Goal: Task Accomplishment & Management: Manage account settings

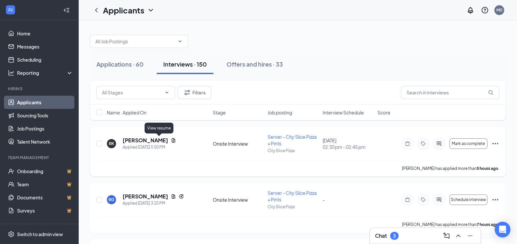
click at [171, 140] on icon "Document" at bounding box center [173, 140] width 5 height 5
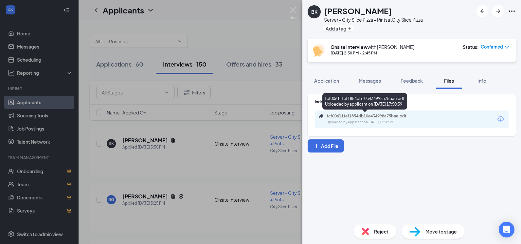
click at [378, 113] on div "fcf00611fef1854db10e434998a75bae.pdf" at bounding box center [373, 115] width 92 height 5
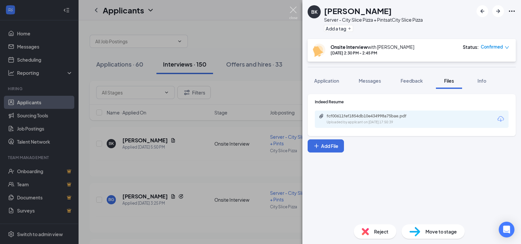
click at [292, 7] on img at bounding box center [294, 13] width 8 height 13
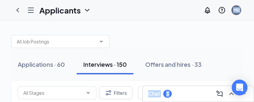
drag, startPoint x: 139, startPoint y: 15, endPoint x: -113, endPoint y: 34, distance: 252.9
click at [0, 34] on html "Applicants MD Chat 3 Applications · 60 Interviews · 150 Offers and hires · 33 F…" at bounding box center [127, 51] width 254 height 102
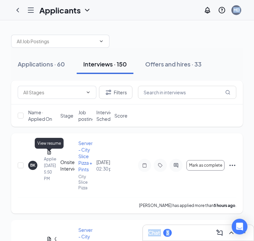
click at [48, 155] on icon "Document" at bounding box center [49, 152] width 5 height 5
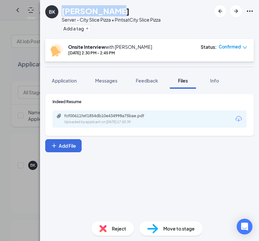
drag, startPoint x: 107, startPoint y: 11, endPoint x: 62, endPoint y: 12, distance: 45.9
click at [62, 12] on h1 "Bralien Knox" at bounding box center [96, 10] width 68 height 11
copy h1 "Bralien Knox"
click at [32, 10] on img at bounding box center [31, 13] width 8 height 13
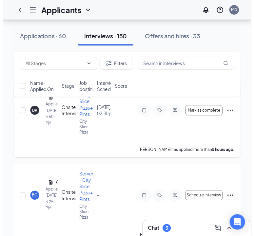
scroll to position [66, 0]
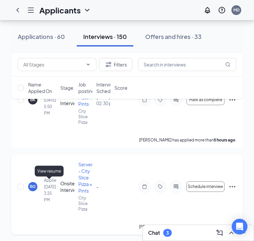
click at [48, 176] on icon "Document" at bounding box center [49, 173] width 4 height 4
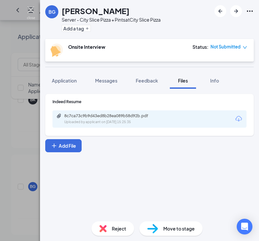
drag, startPoint x: 34, startPoint y: 12, endPoint x: 32, endPoint y: 20, distance: 8.1
click at [34, 12] on img at bounding box center [31, 13] width 8 height 13
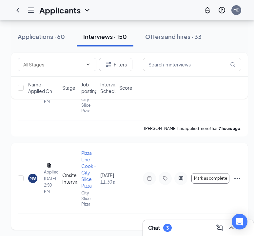
scroll to position [197, 0]
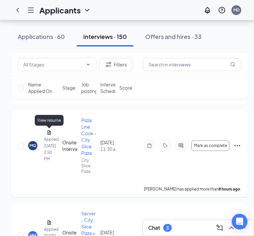
click at [49, 135] on icon "Document" at bounding box center [49, 132] width 4 height 4
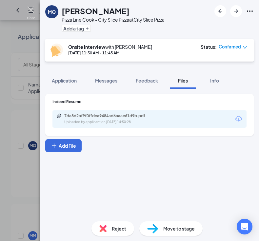
click at [29, 12] on img at bounding box center [31, 13] width 8 height 13
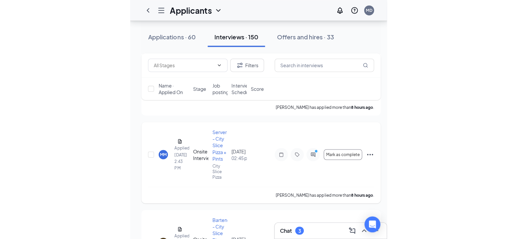
scroll to position [295, 0]
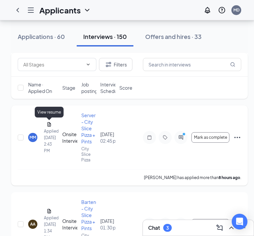
click at [47, 124] on icon "Document" at bounding box center [49, 124] width 4 height 4
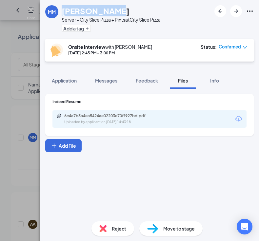
drag, startPoint x: 111, startPoint y: 9, endPoint x: 55, endPoint y: 9, distance: 55.7
click at [55, 9] on div "MM Morgan Miller Server - City Slice Pizza + Pints at City Slice Pizza Add a tag" at bounding box center [102, 19] width 115 height 28
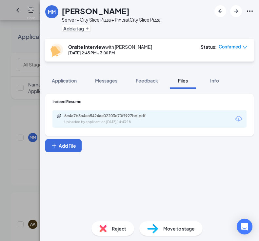
drag, startPoint x: 55, startPoint y: 9, endPoint x: 119, endPoint y: 10, distance: 63.9
click at [119, 10] on div "Morgan Miller" at bounding box center [111, 10] width 99 height 11
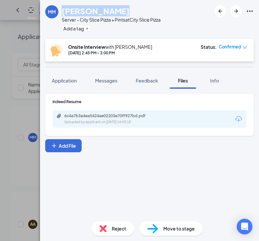
drag, startPoint x: 113, startPoint y: 11, endPoint x: 62, endPoint y: 13, distance: 51.8
click at [62, 13] on div "Morgan Miller" at bounding box center [111, 10] width 99 height 11
copy h1 "Morgan Miller"
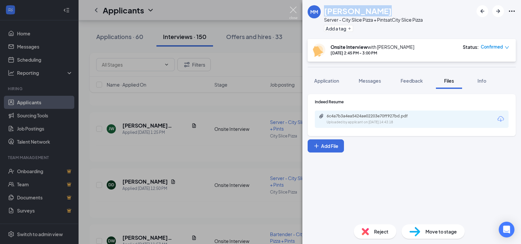
click at [292, 9] on img at bounding box center [294, 13] width 8 height 13
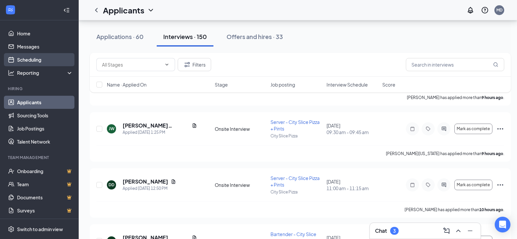
click at [21, 56] on link "Scheduling" at bounding box center [45, 59] width 56 height 13
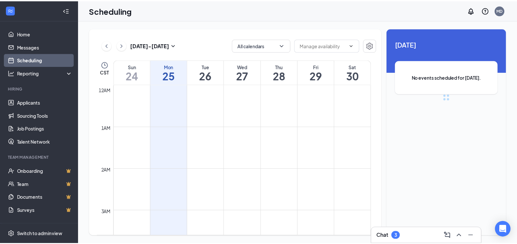
scroll to position [322, 0]
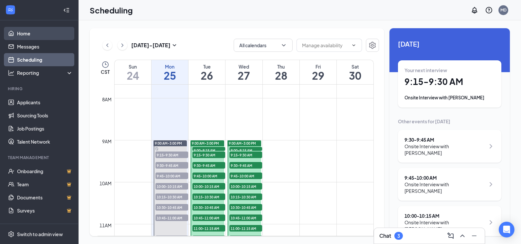
click at [28, 34] on link "Home" at bounding box center [45, 33] width 56 height 13
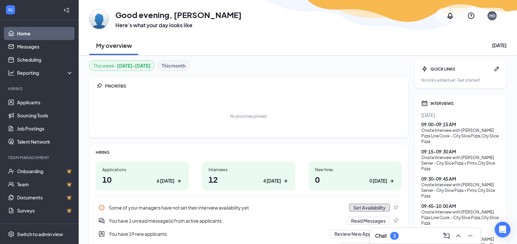
click at [362, 205] on button "Set Availability" at bounding box center [369, 207] width 41 height 8
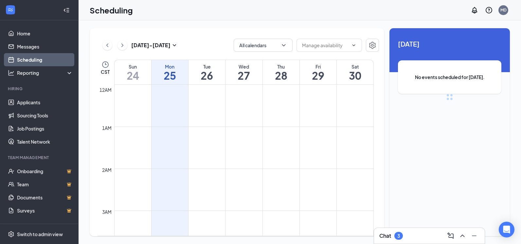
scroll to position [322, 0]
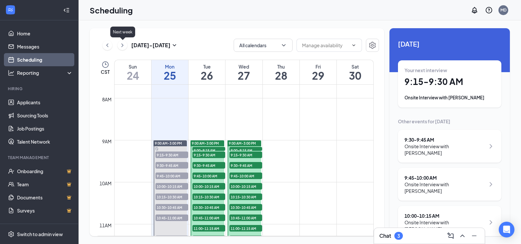
click at [123, 46] on icon "ChevronRight" at bounding box center [123, 45] width 2 height 4
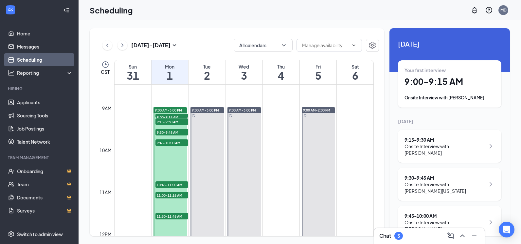
scroll to position [355, 0]
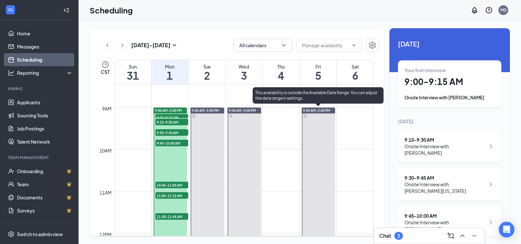
click at [318, 111] on span "9:00 AM-2:00 PM" at bounding box center [316, 110] width 27 height 5
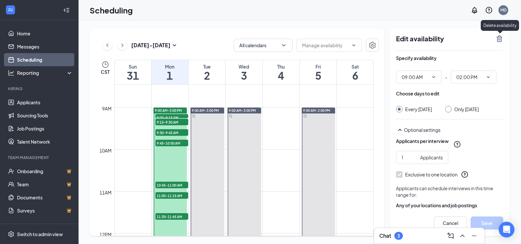
click at [500, 41] on icon "TrashOutline" at bounding box center [500, 38] width 6 height 7
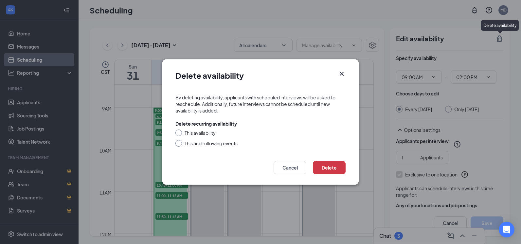
click at [178, 132] on input "This availability" at bounding box center [178, 131] width 5 height 5
radio input "true"
click at [324, 170] on button "Delete" at bounding box center [329, 167] width 33 height 13
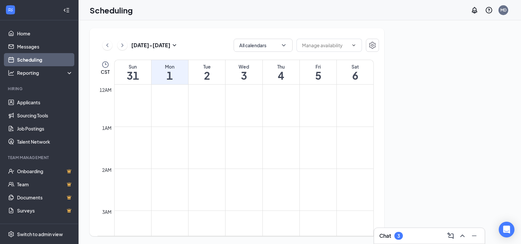
scroll to position [322, 0]
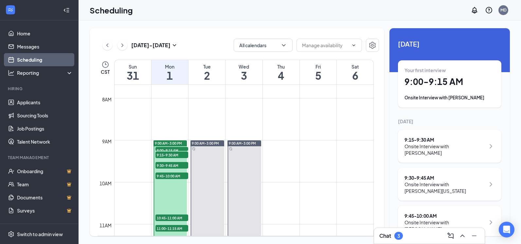
click at [170, 142] on span "9:00 AM-3:00 PM" at bounding box center [168, 143] width 27 height 5
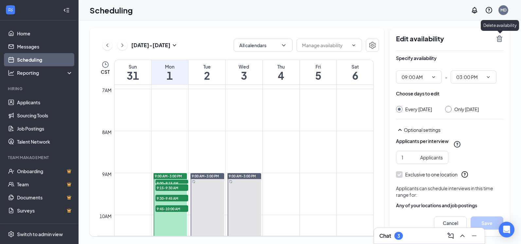
click at [500, 37] on icon "TrashOutline" at bounding box center [500, 38] width 6 height 7
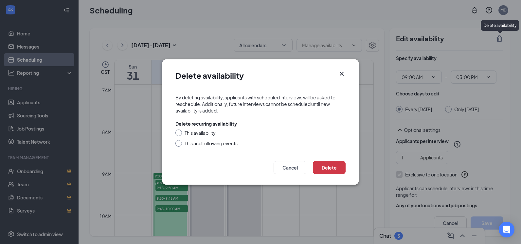
click at [201, 133] on div "This availability" at bounding box center [200, 132] width 31 height 7
click at [180, 133] on input "This availability" at bounding box center [178, 131] width 5 height 5
radio input "true"
click at [332, 170] on button "Delete" at bounding box center [329, 167] width 33 height 13
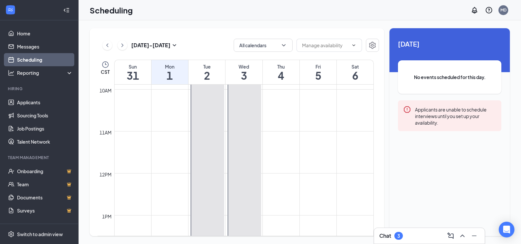
scroll to position [322, 0]
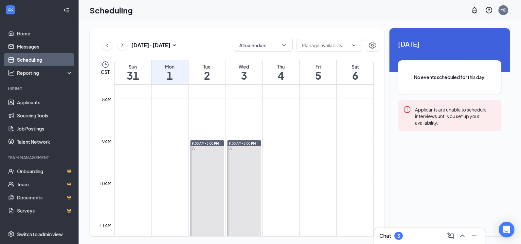
click at [204, 66] on div "Tue" at bounding box center [207, 66] width 37 height 7
click at [241, 72] on h1 "3" at bounding box center [244, 75] width 37 height 11
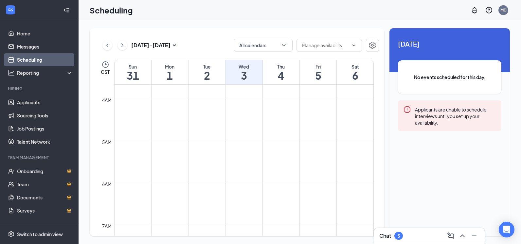
scroll to position [125, 0]
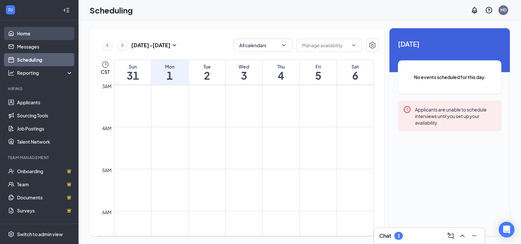
click at [26, 32] on link "Home" at bounding box center [45, 33] width 56 height 13
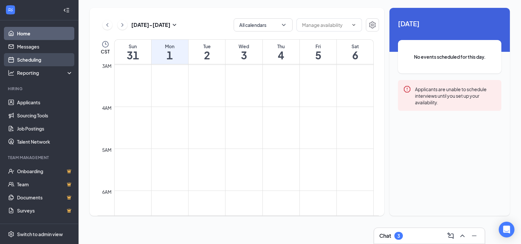
click at [28, 60] on link "Scheduling" at bounding box center [45, 59] width 56 height 13
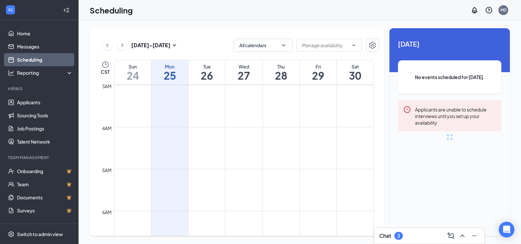
scroll to position [322, 0]
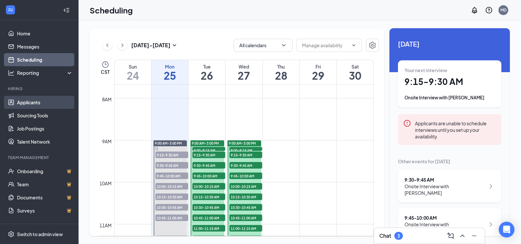
click at [25, 105] on link "Applicants" at bounding box center [45, 102] width 56 height 13
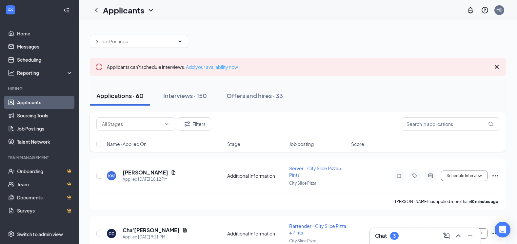
click at [219, 65] on link "Add your availability now" at bounding box center [212, 67] width 52 height 6
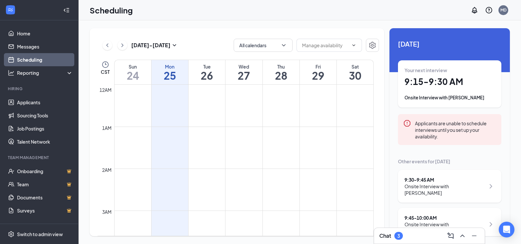
scroll to position [322, 0]
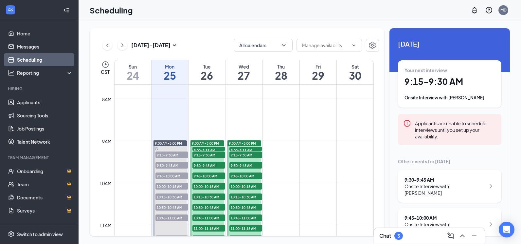
click at [447, 129] on div "Applicants are unable to schedule interviews until you set up your availability." at bounding box center [455, 129] width 81 height 20
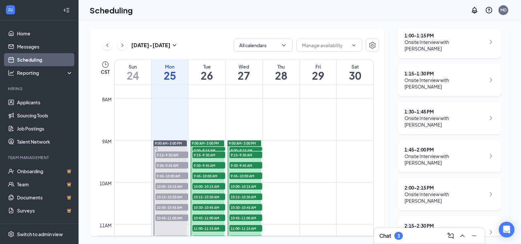
scroll to position [666, 0]
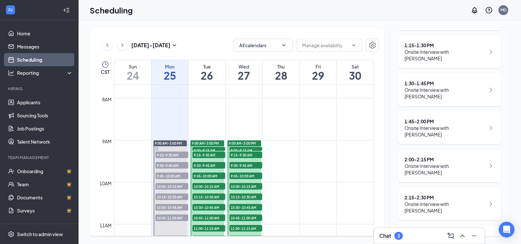
click at [211, 78] on h1 "26" at bounding box center [207, 75] width 37 height 11
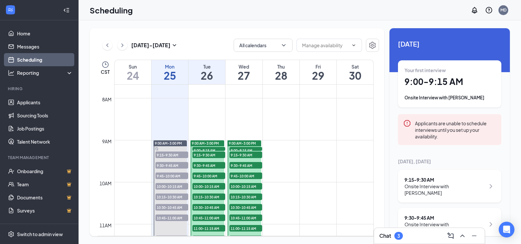
click at [404, 122] on icon "Error" at bounding box center [408, 123] width 8 height 8
click at [122, 47] on icon "ChevronRight" at bounding box center [123, 45] width 2 height 4
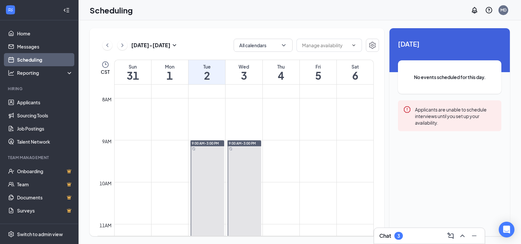
click at [176, 73] on h1 "1" at bounding box center [170, 75] width 37 height 11
click at [277, 75] on h1 "4" at bounding box center [281, 75] width 37 height 11
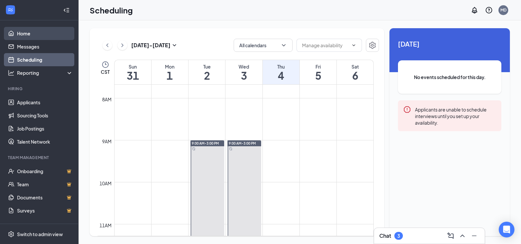
click at [23, 34] on link "Home" at bounding box center [45, 33] width 56 height 13
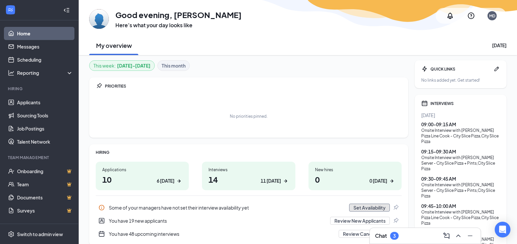
click at [357, 210] on button "Set Availability" at bounding box center [369, 207] width 41 height 8
click at [26, 100] on link "Applicants" at bounding box center [45, 102] width 56 height 13
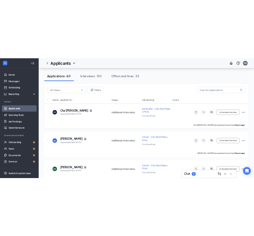
scroll to position [131, 0]
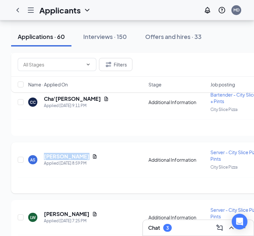
drag, startPoint x: 80, startPoint y: 157, endPoint x: 35, endPoint y: 159, distance: 44.9
click at [35, 159] on div "AS Akeyla Suarez Applied Today 8:59 PM" at bounding box center [86, 160] width 116 height 14
copy div "Akeyla Suarez"
click at [93, 157] on icon "Document" at bounding box center [95, 156] width 4 height 4
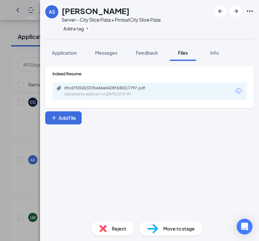
click at [125, 94] on div "Uploaded by applicant on Aug 25, 2025 at 20:59:09" at bounding box center [113, 94] width 98 height 5
click at [29, 10] on img at bounding box center [31, 13] width 8 height 13
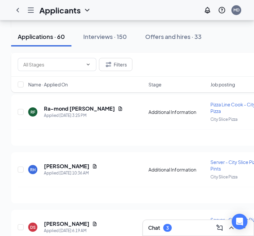
scroll to position [393, 0]
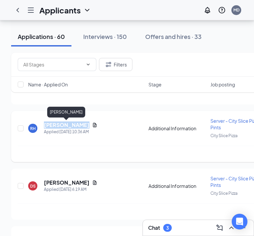
drag, startPoint x: 45, startPoint y: 127, endPoint x: 86, endPoint y: 128, distance: 41.3
click at [86, 128] on div "RAVEN HARRELL" at bounding box center [70, 125] width 53 height 7
copy h5 "RAVEN HARRELL"
drag, startPoint x: 83, startPoint y: 183, endPoint x: 39, endPoint y: 184, distance: 43.6
click at [39, 184] on div "DS Destiny Stanley Applied Today 6:19 AM" at bounding box center [86, 186] width 116 height 14
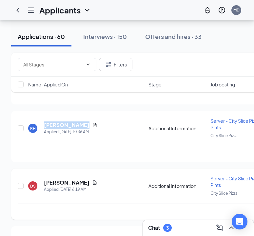
copy div "Destiny Stanley"
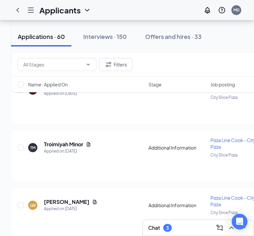
scroll to position [1245, 0]
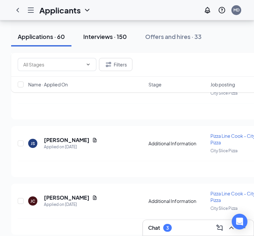
click at [116, 38] on div "Interviews · 150" at bounding box center [105, 36] width 44 height 8
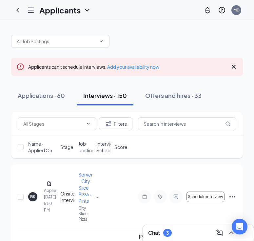
click at [236, 62] on div "Applicants can't schedule interviews. Add your availability now" at bounding box center [127, 67] width 232 height 18
click at [236, 65] on icon "Cross" at bounding box center [234, 67] width 8 height 8
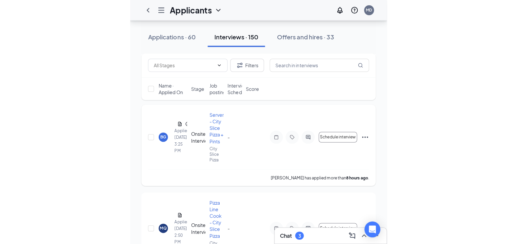
scroll to position [131, 0]
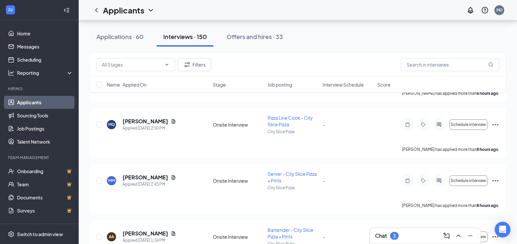
click at [194, 37] on div "Interviews · 150" at bounding box center [185, 36] width 44 height 8
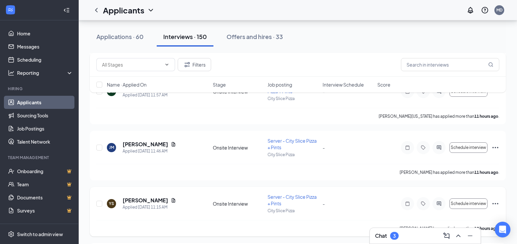
scroll to position [459, 0]
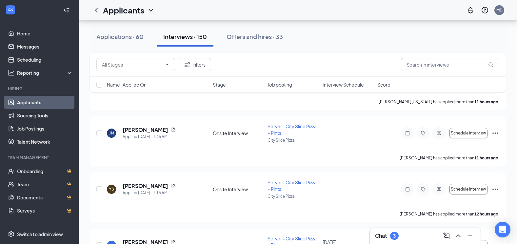
click at [353, 85] on span "Interview Schedule" at bounding box center [342, 84] width 41 height 7
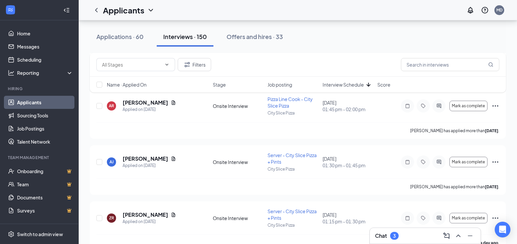
scroll to position [262, 0]
click at [287, 83] on span "Job posting" at bounding box center [279, 84] width 25 height 7
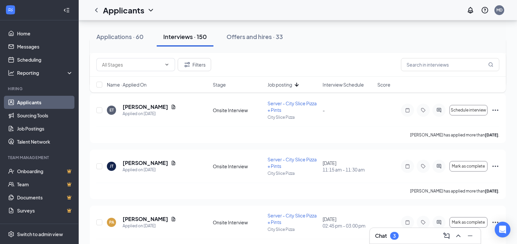
scroll to position [426, 0]
click at [197, 63] on button "Filters" at bounding box center [194, 64] width 33 height 13
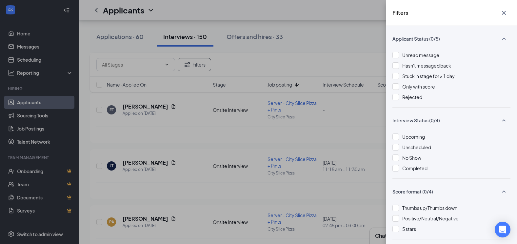
click at [198, 64] on div "Filters Applicant Status (0/5) Unread message Hasn't messaged back Stuck in sta…" at bounding box center [258, 122] width 517 height 244
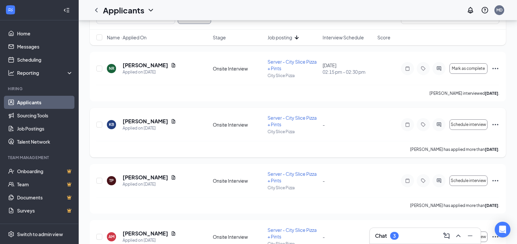
scroll to position [0, 0]
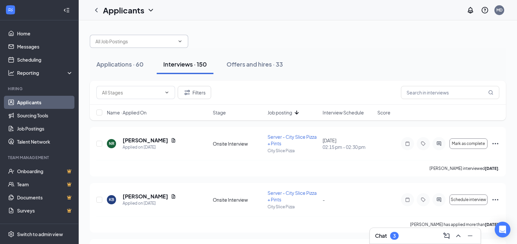
click at [163, 42] on input "text" at bounding box center [134, 41] width 79 height 7
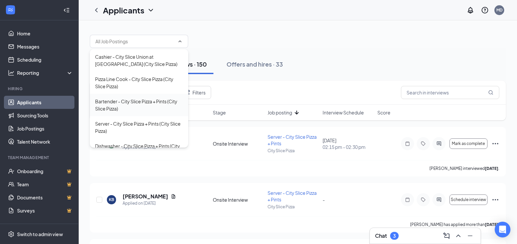
click at [115, 100] on div "Bartender - City Slice Pizza + Pints (City Slice Pizza)" at bounding box center [139, 105] width 88 height 14
type input "Bartender - City Slice Pizza + Pints (City Slice Pizza)"
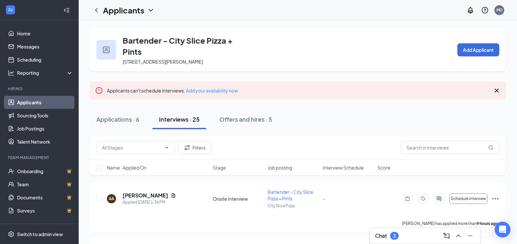
click at [497, 86] on icon "Cross" at bounding box center [496, 90] width 8 height 8
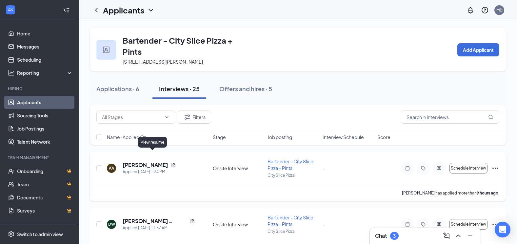
click at [171, 162] on icon "Document" at bounding box center [173, 164] width 5 height 5
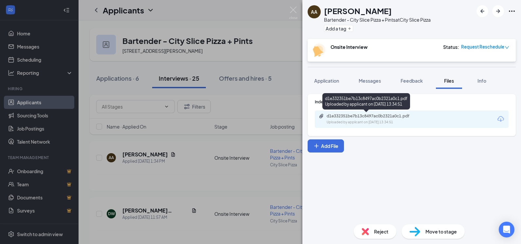
click at [332, 120] on div "Uploaded by applicant on Aug 25, 2025 at 13:34:51" at bounding box center [376, 122] width 98 height 5
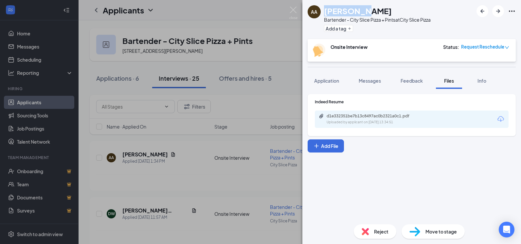
drag, startPoint x: 360, startPoint y: 12, endPoint x: 322, endPoint y: 15, distance: 38.1
click at [322, 15] on div "AA Amy Avila Bartender - City Slice Pizza + Pints at City Slice Pizza Add a tag" at bounding box center [369, 19] width 123 height 28
copy div "Amy Avila"
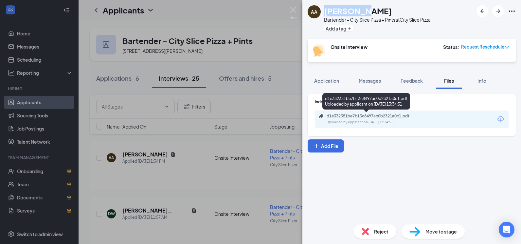
click at [360, 123] on div "Uploaded by applicant on Aug 25, 2025 at 13:34:51" at bounding box center [376, 122] width 98 height 5
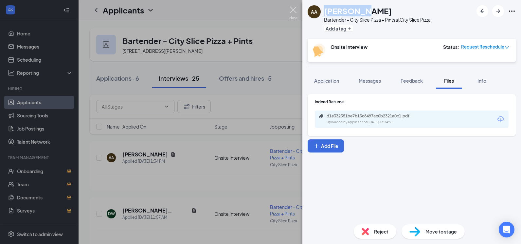
click at [290, 10] on img at bounding box center [294, 13] width 8 height 13
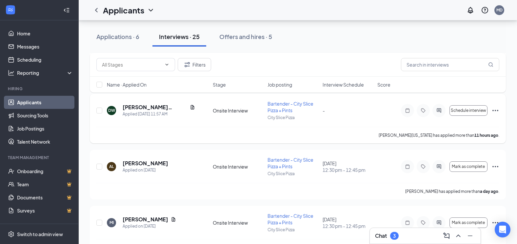
scroll to position [131, 0]
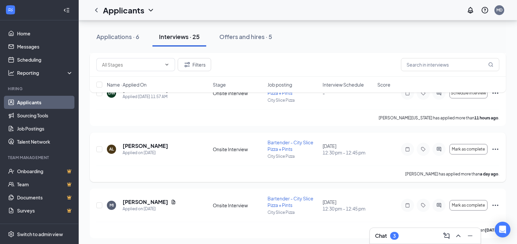
drag, startPoint x: 174, startPoint y: 136, endPoint x: 119, endPoint y: 133, distance: 54.8
click at [119, 142] on div "AL Antoinette Lambert Applied on Aug 24" at bounding box center [158, 149] width 102 height 14
drag, startPoint x: 119, startPoint y: 133, endPoint x: 154, endPoint y: 132, distance: 35.4
copy div "Antoinette Lambert"
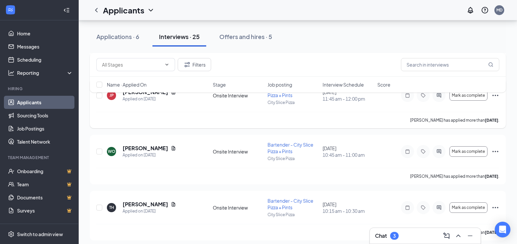
scroll to position [459, 0]
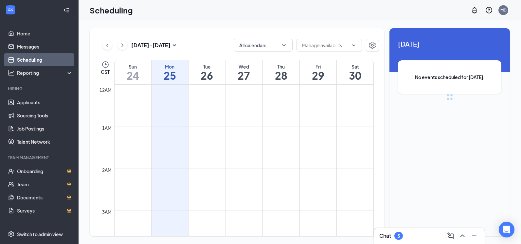
scroll to position [322, 0]
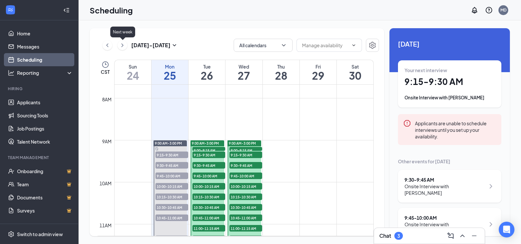
click at [121, 44] on icon "ChevronRight" at bounding box center [122, 45] width 7 height 8
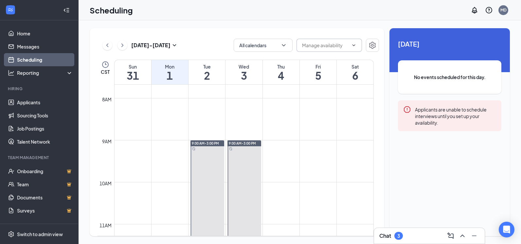
click at [344, 47] on input "text" at bounding box center [325, 45] width 47 height 7
click at [274, 41] on button "All calendars" at bounding box center [263, 45] width 59 height 13
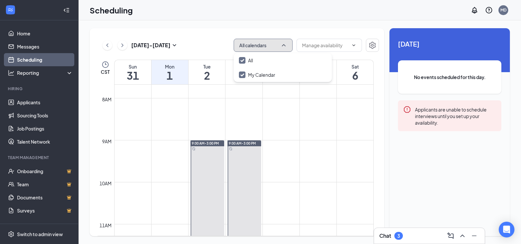
click at [260, 45] on button "All calendars" at bounding box center [263, 45] width 59 height 13
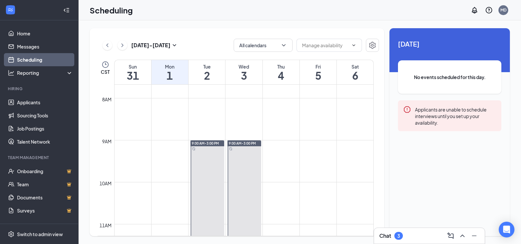
click at [194, 35] on div "[DATE] - [DATE] All calendars CST Sun 31 Mon 1 Tue 2 Wed 3 Thu 4 Fri 5 Sat 6 12…" at bounding box center [237, 132] width 295 height 208
click at [200, 69] on div "Tue" at bounding box center [207, 66] width 37 height 7
click at [240, 72] on h1 "3" at bounding box center [244, 75] width 37 height 11
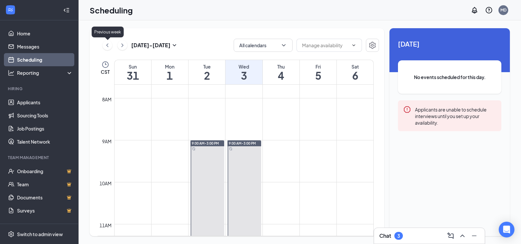
click at [108, 43] on icon "ChevronLeft" at bounding box center [107, 45] width 7 height 8
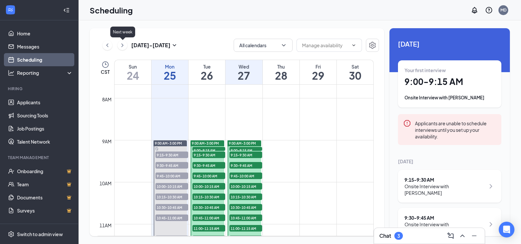
drag, startPoint x: 123, startPoint y: 45, endPoint x: 120, endPoint y: 47, distance: 4.0
click at [121, 47] on icon "ChevronRight" at bounding box center [122, 45] width 7 height 8
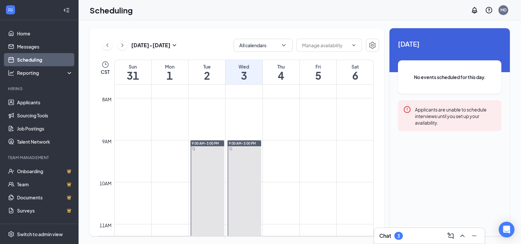
click at [172, 67] on div "Mon" at bounding box center [170, 66] width 37 height 7
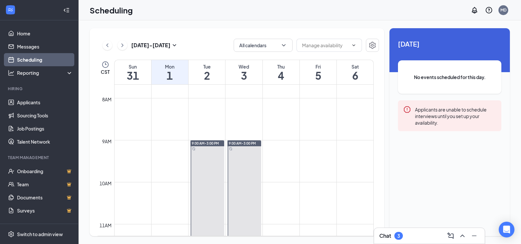
click at [172, 67] on div "Mon" at bounding box center [170, 66] width 37 height 7
drag, startPoint x: 172, startPoint y: 67, endPoint x: 218, endPoint y: 69, distance: 45.9
click at [218, 69] on div "Tue" at bounding box center [207, 66] width 37 height 7
click at [212, 70] on h1 "2" at bounding box center [207, 75] width 37 height 11
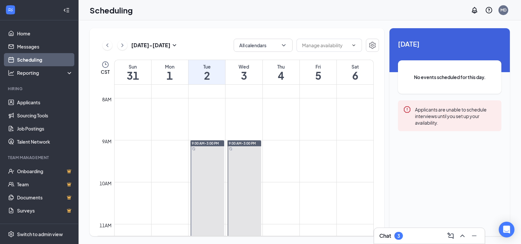
drag, startPoint x: 212, startPoint y: 70, endPoint x: 207, endPoint y: 71, distance: 5.0
click at [207, 71] on h1 "2" at bounding box center [207, 75] width 37 height 11
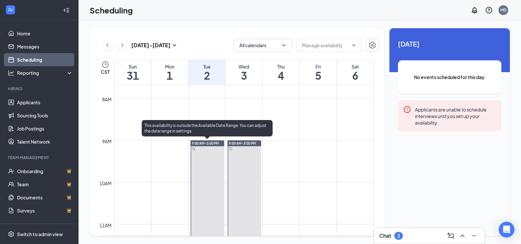
drag, startPoint x: 211, startPoint y: 142, endPoint x: 213, endPoint y: 177, distance: 35.1
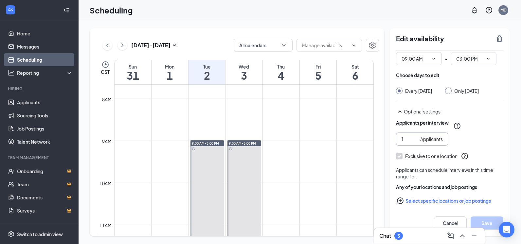
scroll to position [29, 0]
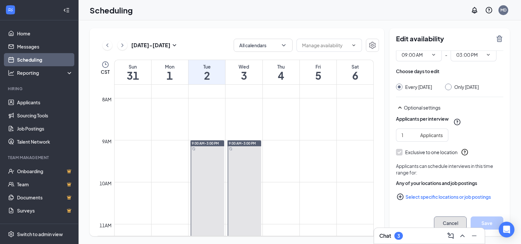
click at [444, 221] on button "Cancel" at bounding box center [450, 222] width 33 height 13
